Goal: Task Accomplishment & Management: Manage account settings

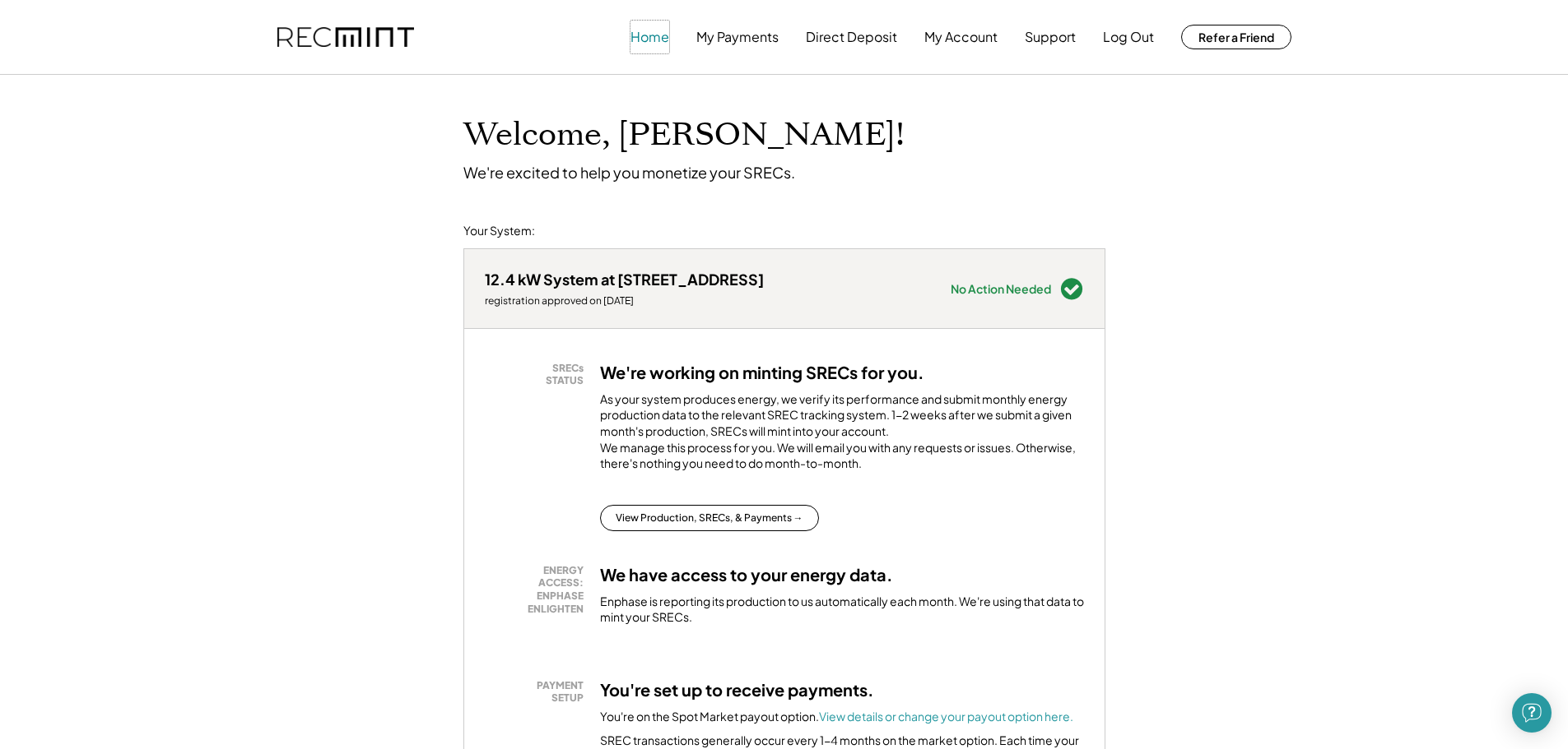
click at [654, 37] on button "Home" at bounding box center [650, 37] width 38 height 33
click at [750, 37] on button "My Payments" at bounding box center [737, 37] width 82 height 33
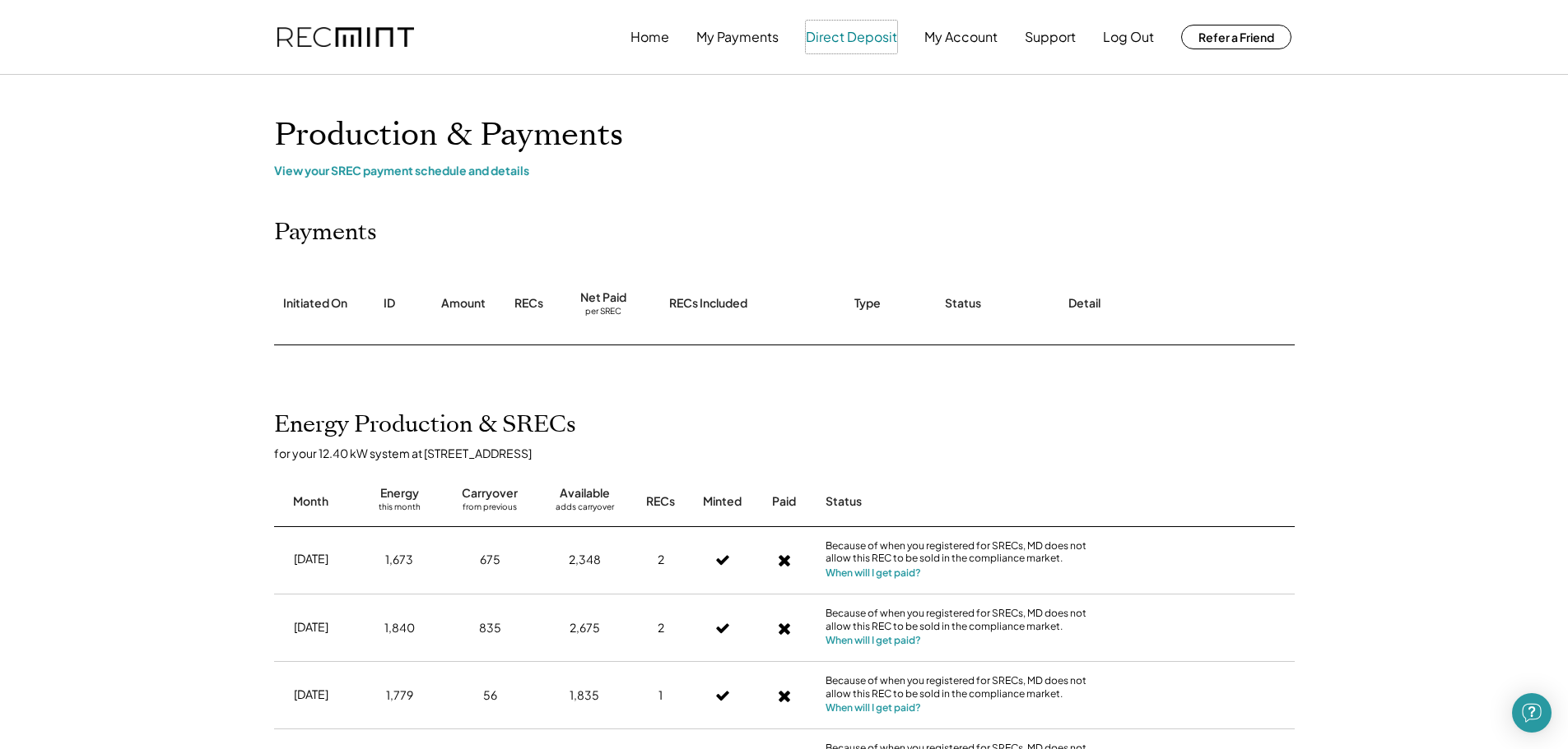
click at [858, 38] on button "Direct Deposit" at bounding box center [852, 37] width 92 height 33
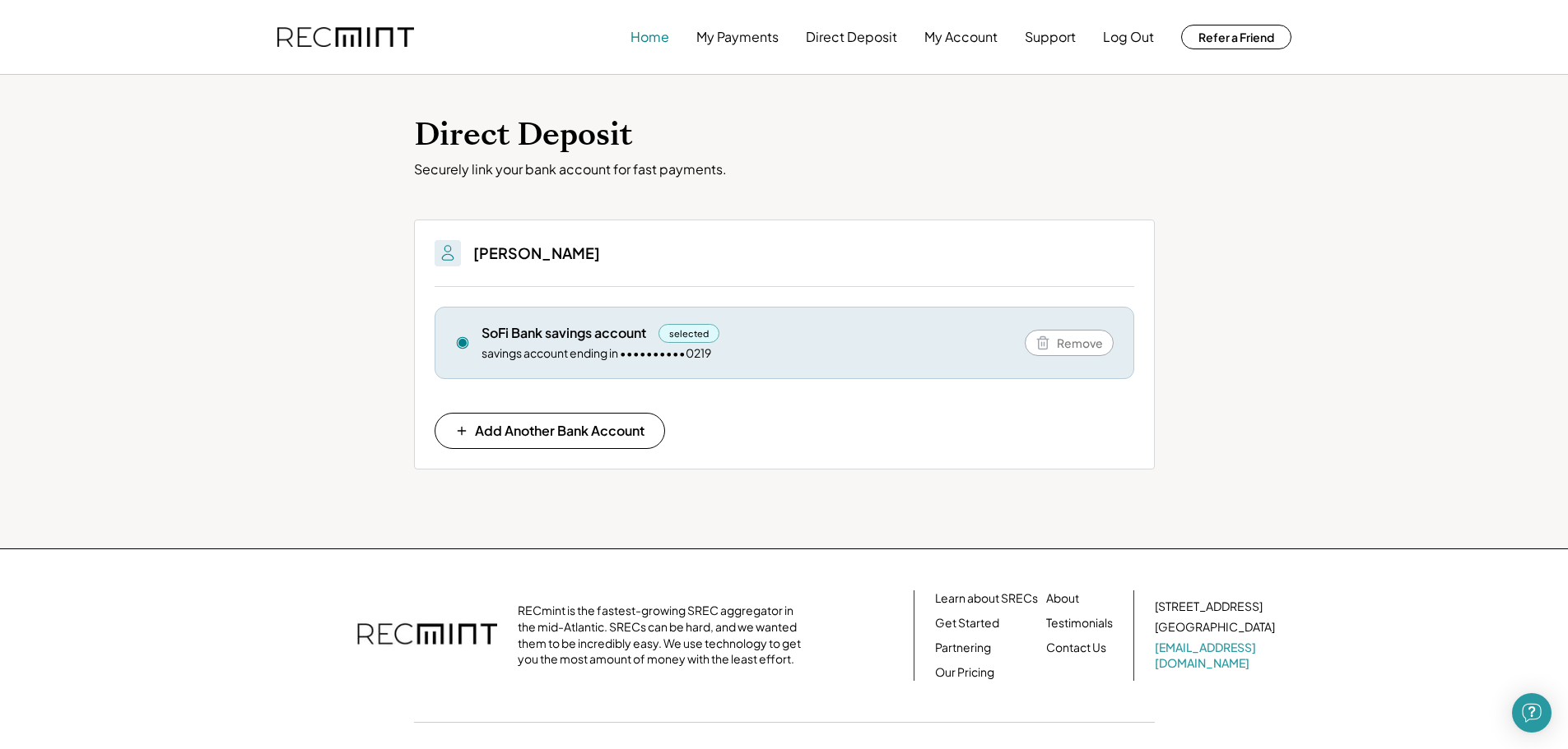
click at [656, 35] on button "Home" at bounding box center [650, 37] width 38 height 33
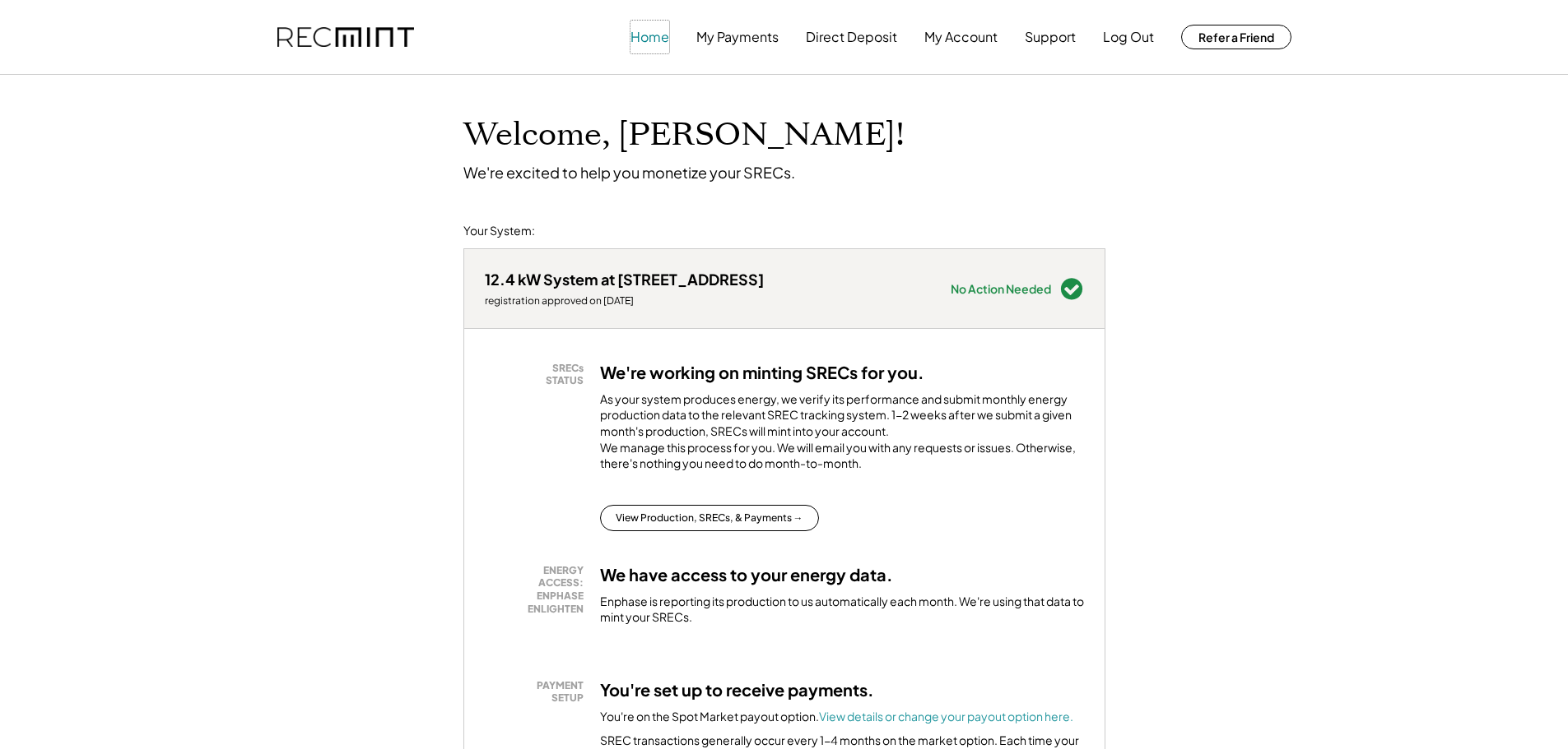
click at [659, 37] on button "Home" at bounding box center [650, 37] width 38 height 33
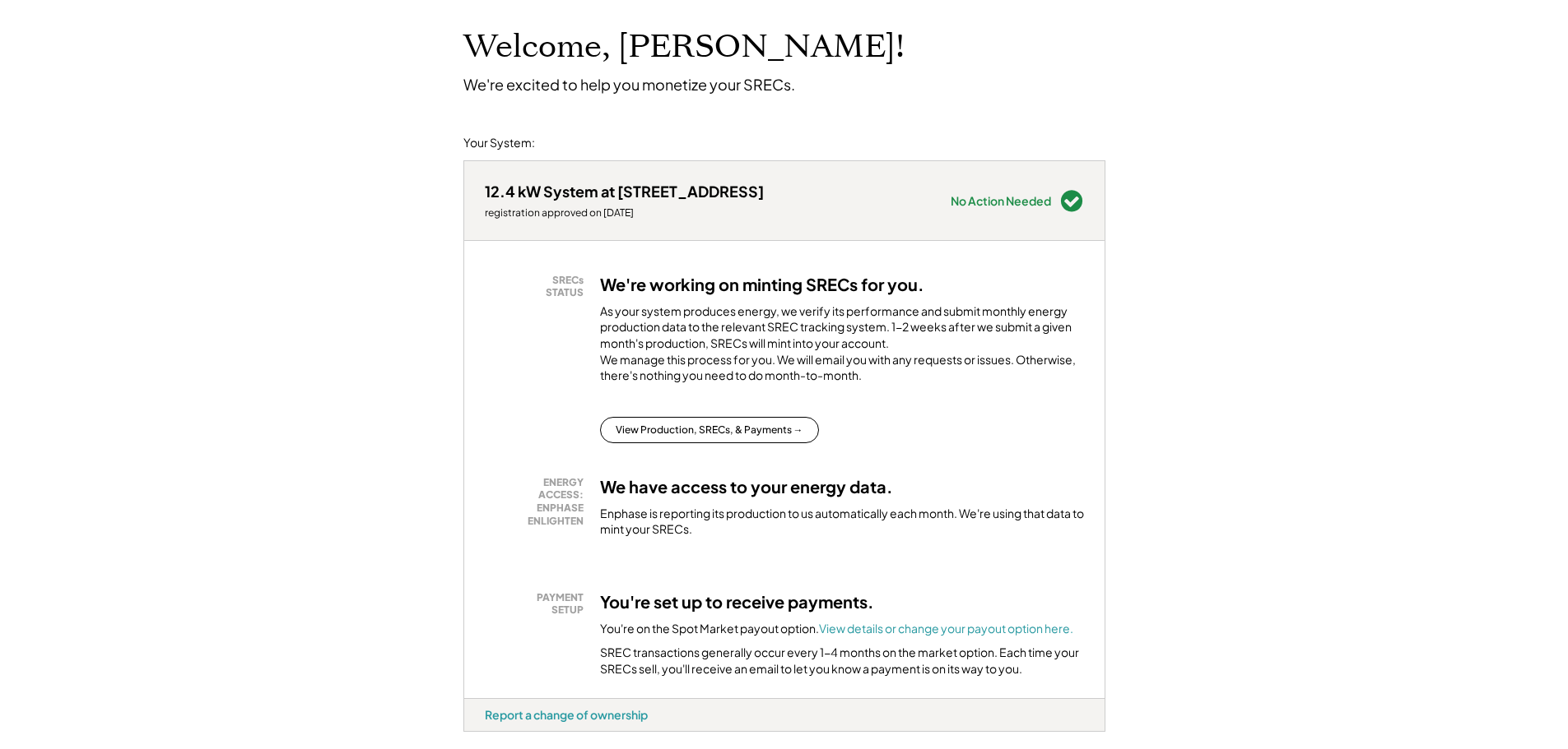
scroll to position [82, 0]
